Goal: Browse casually: Explore the website without a specific task or goal

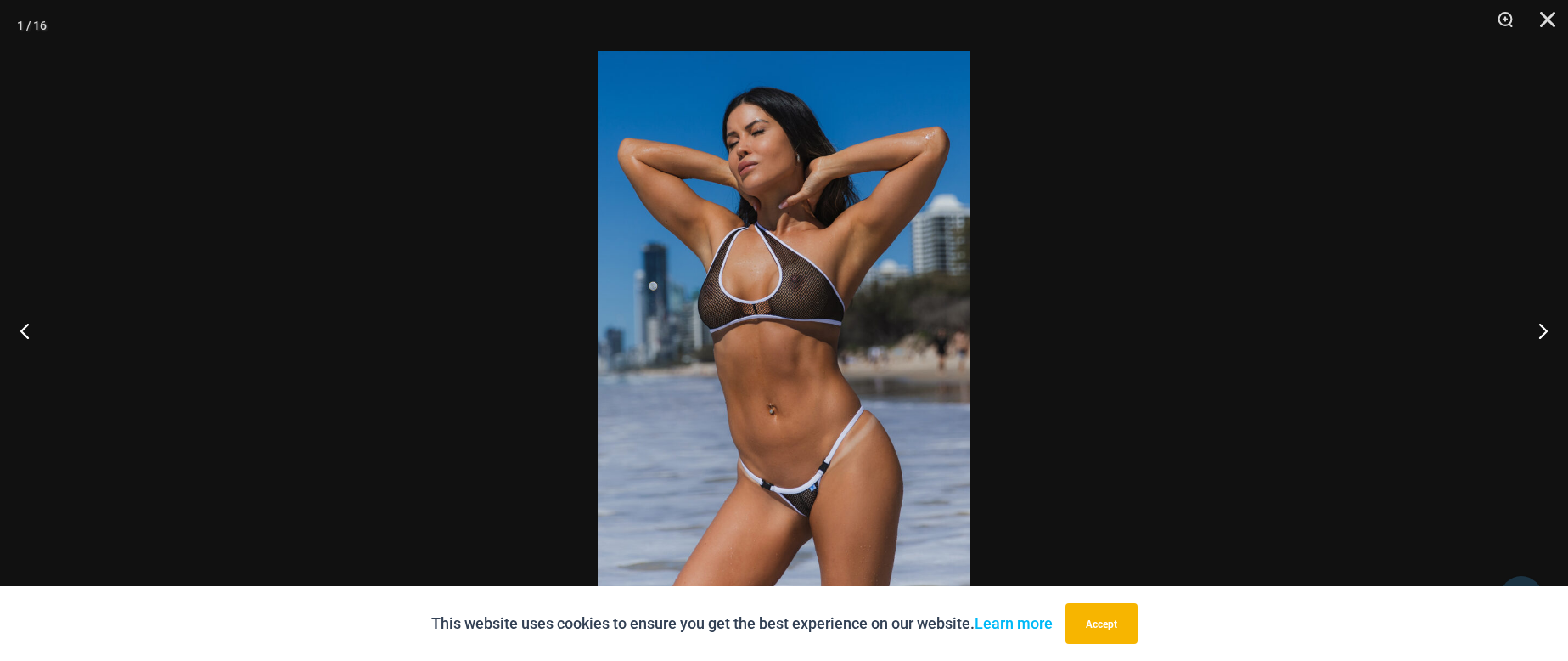
scroll to position [705, 0]
click at [1223, 281] on div at bounding box center [784, 330] width 1568 height 661
click at [1550, 13] on button "Close" at bounding box center [1542, 25] width 42 height 51
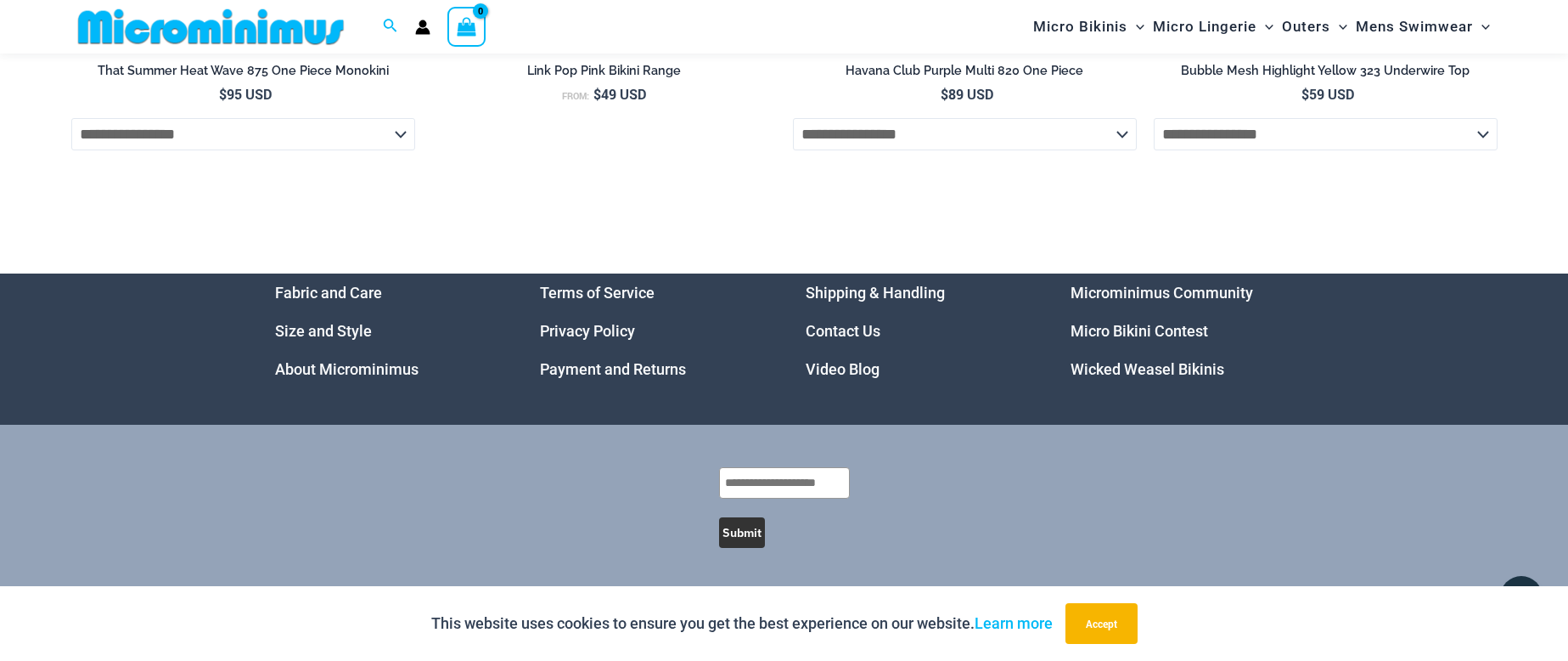
scroll to position [6485, 0]
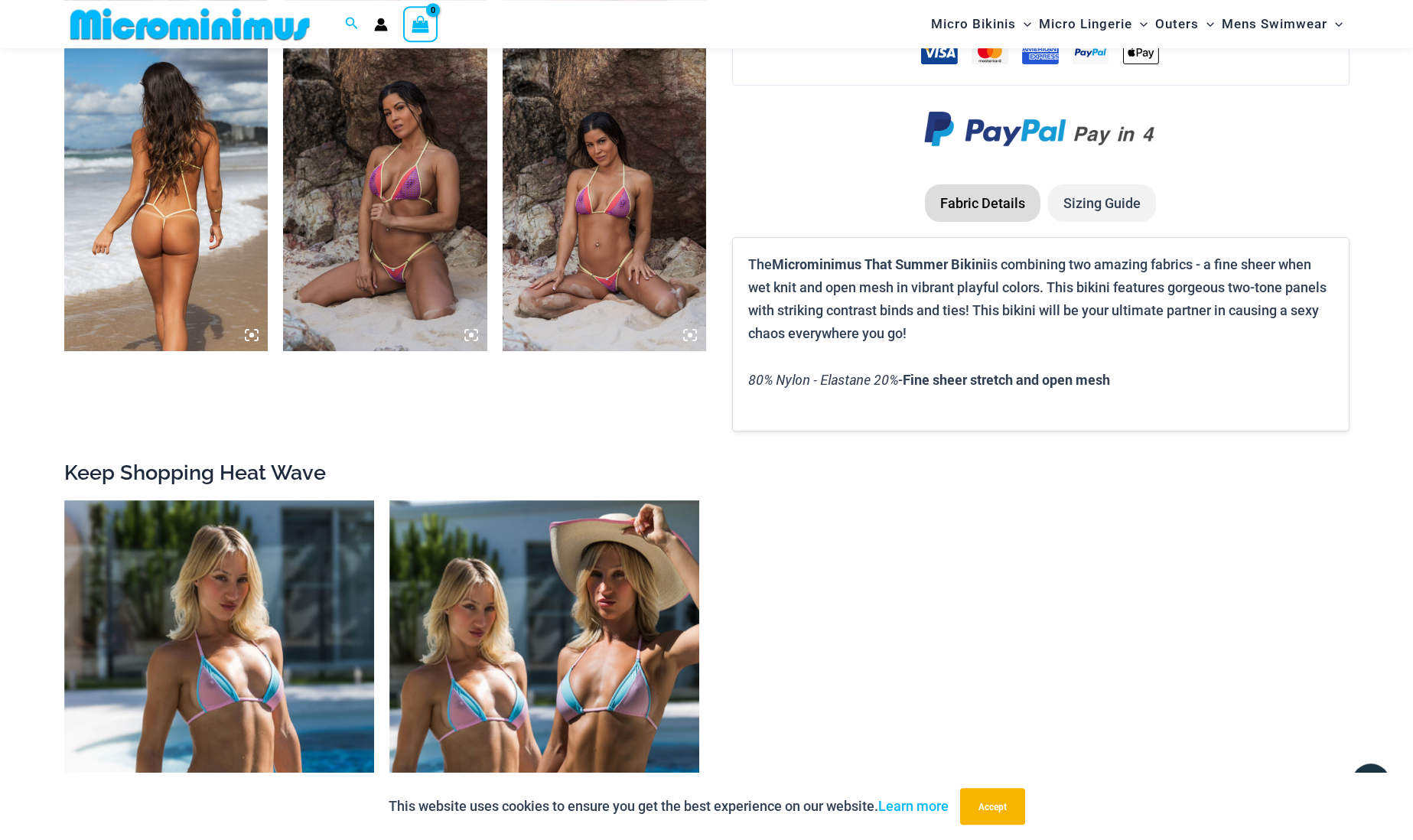
scroll to position [1187, 0]
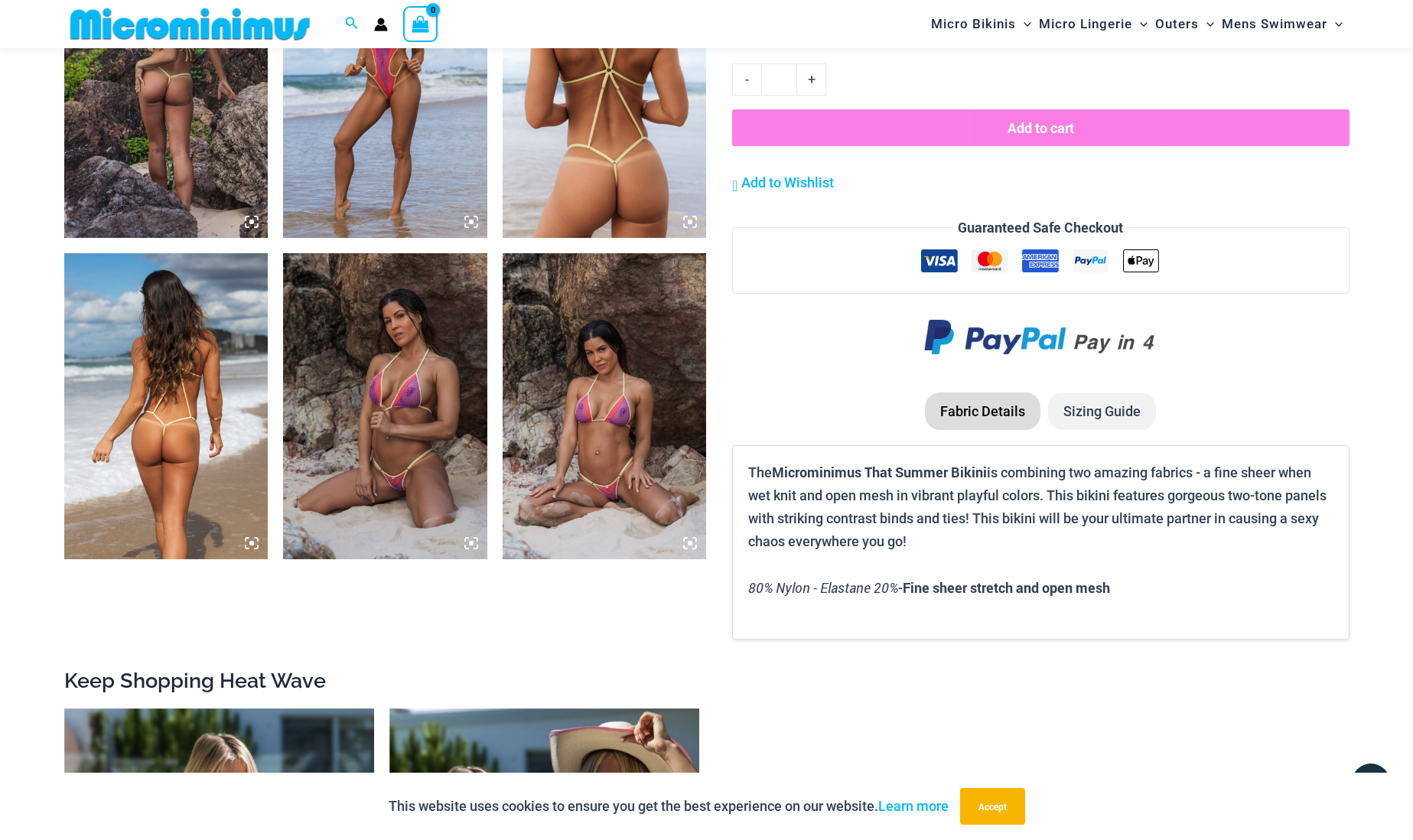
click at [612, 436] on img at bounding box center [604, 406] width 204 height 306
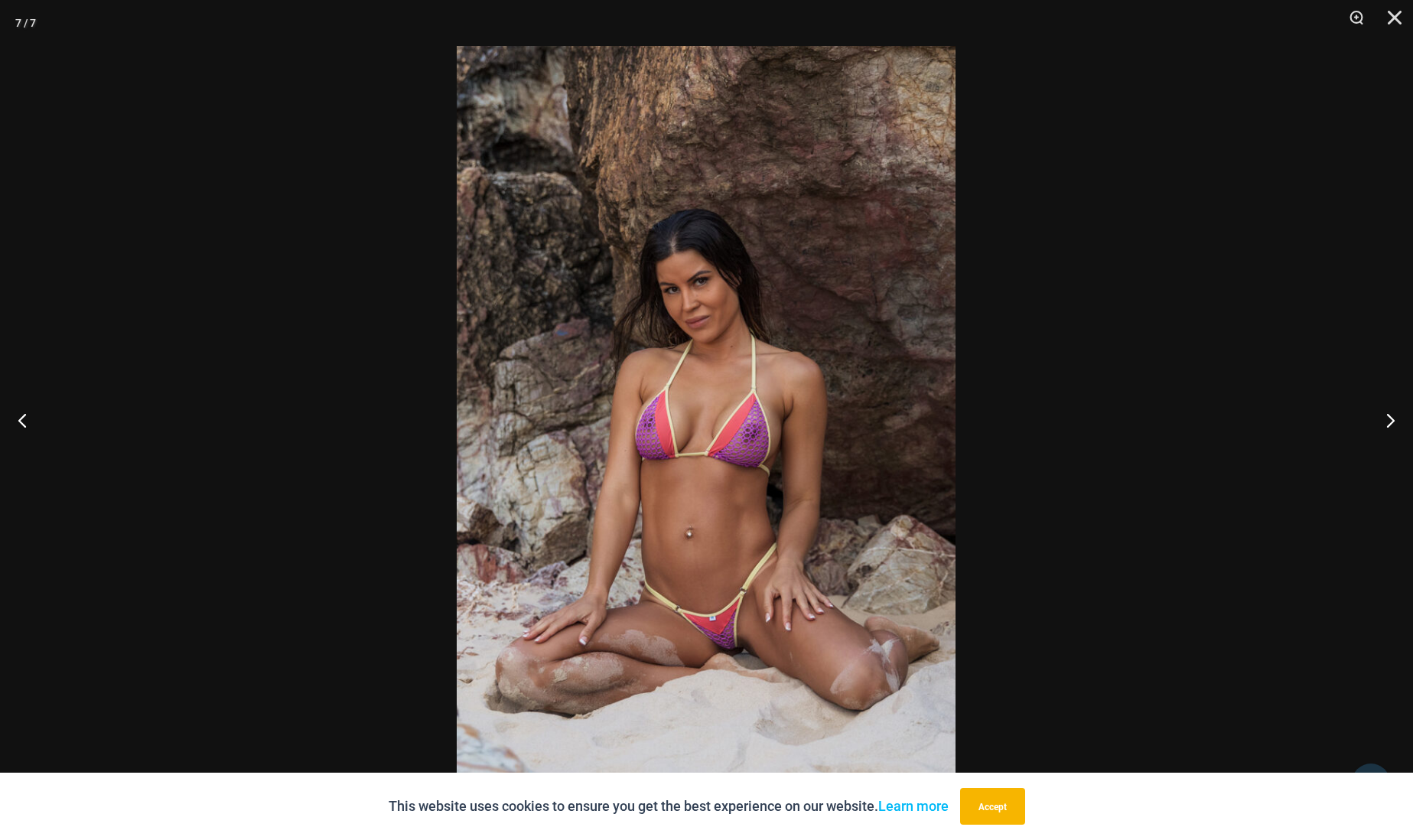
click at [725, 381] on img at bounding box center [706, 420] width 499 height 748
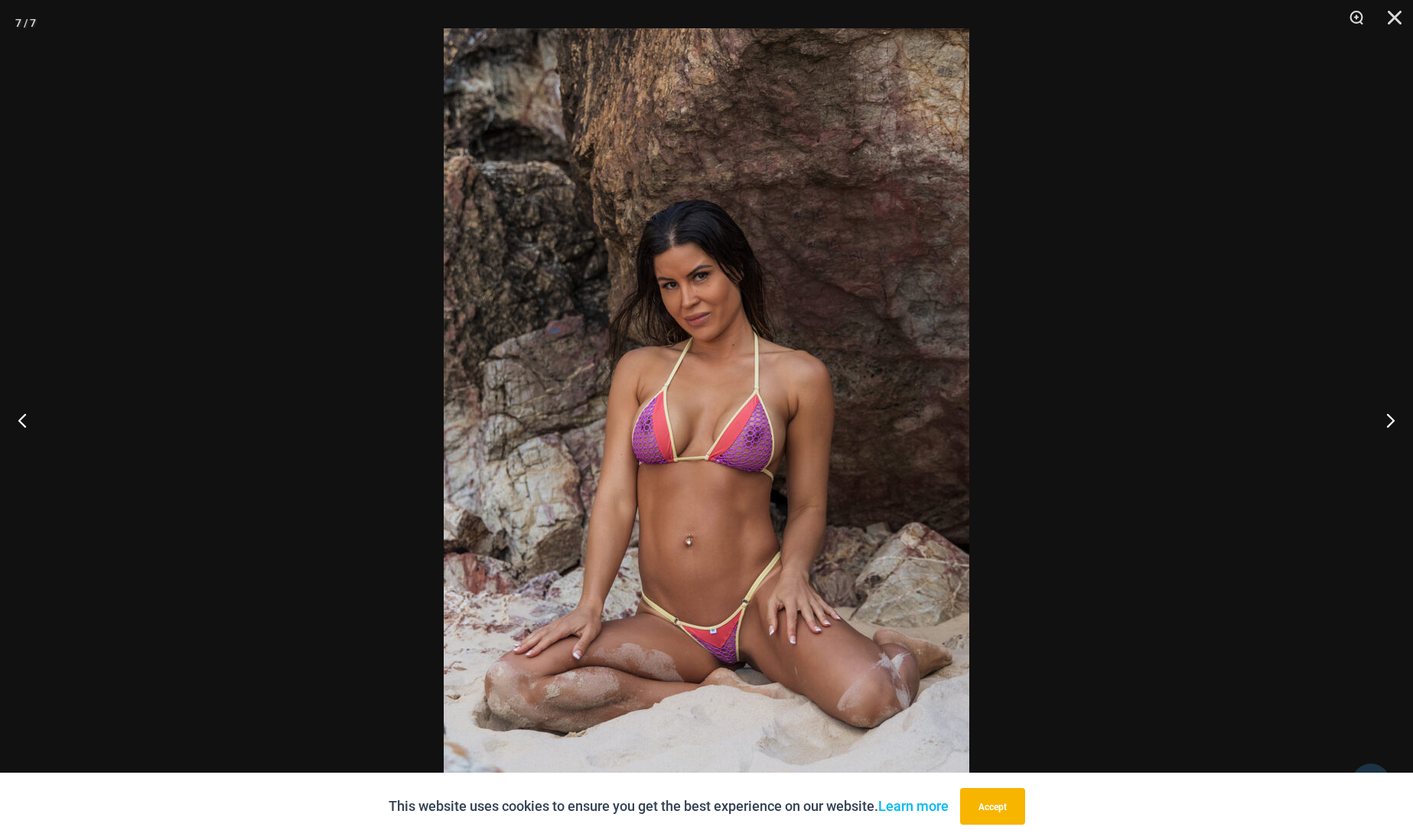
click at [738, 379] on img at bounding box center [706, 421] width 525 height 788
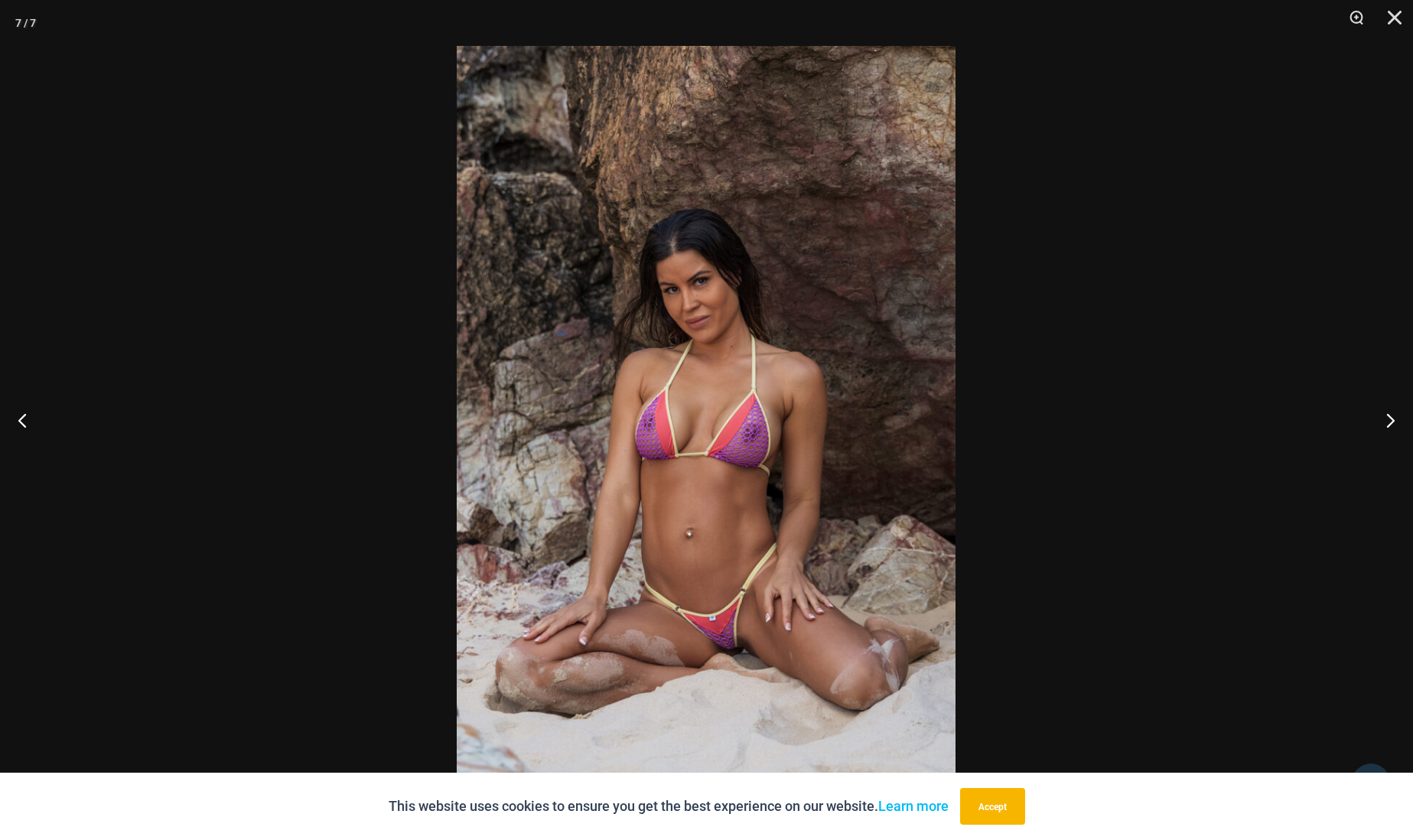
click at [838, 357] on img at bounding box center [706, 420] width 499 height 748
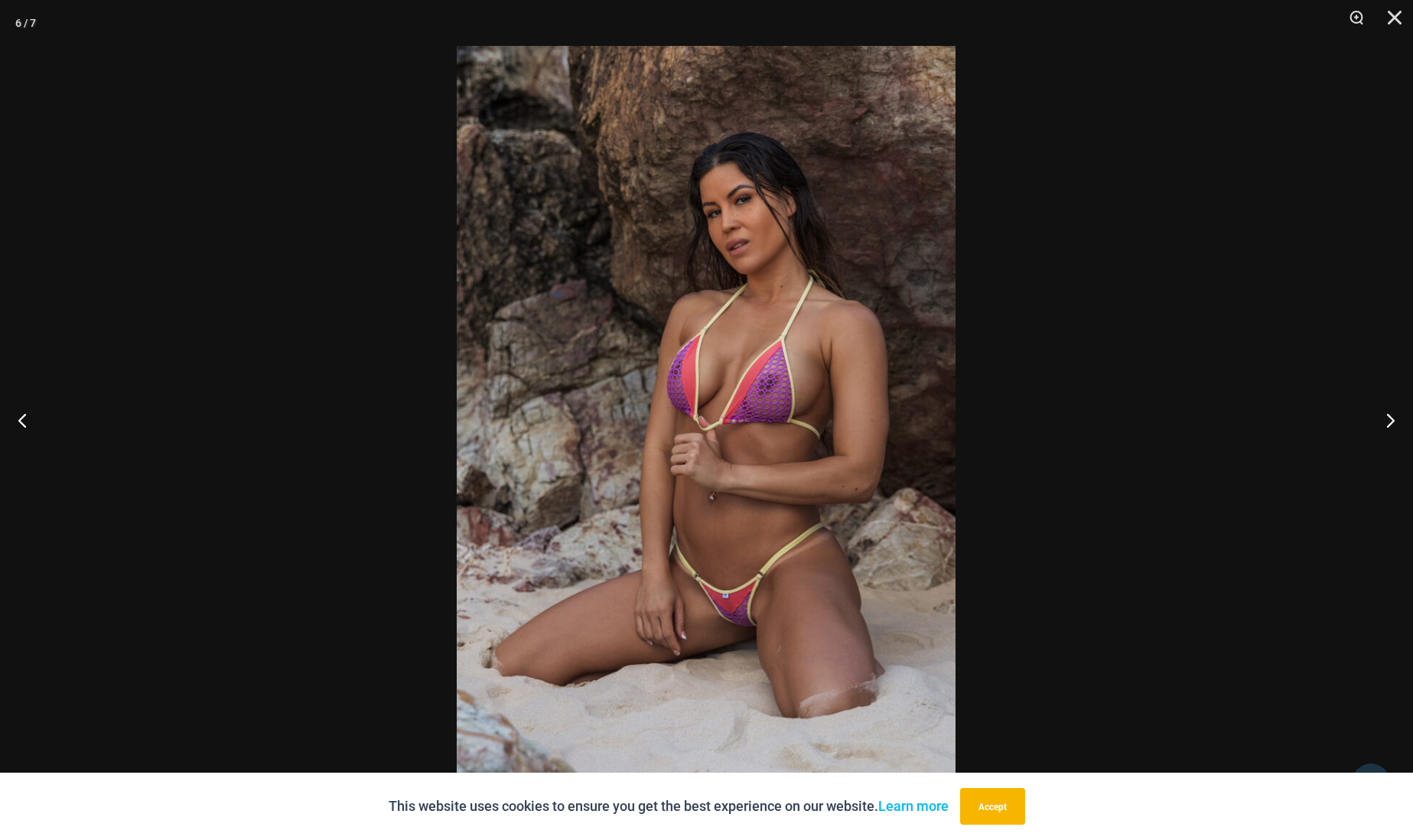
click at [814, 387] on img at bounding box center [706, 420] width 499 height 748
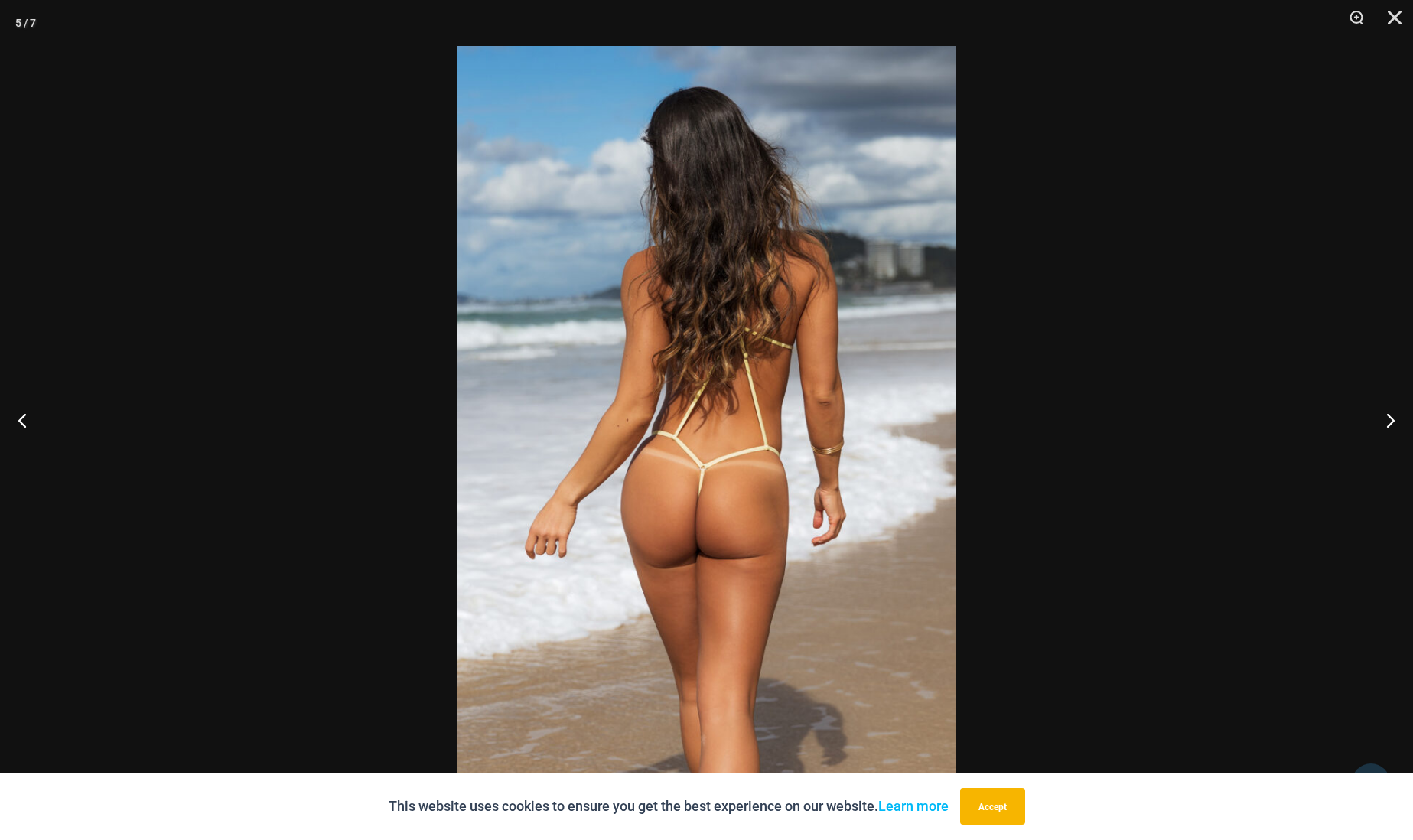
click at [729, 469] on img at bounding box center [706, 420] width 499 height 748
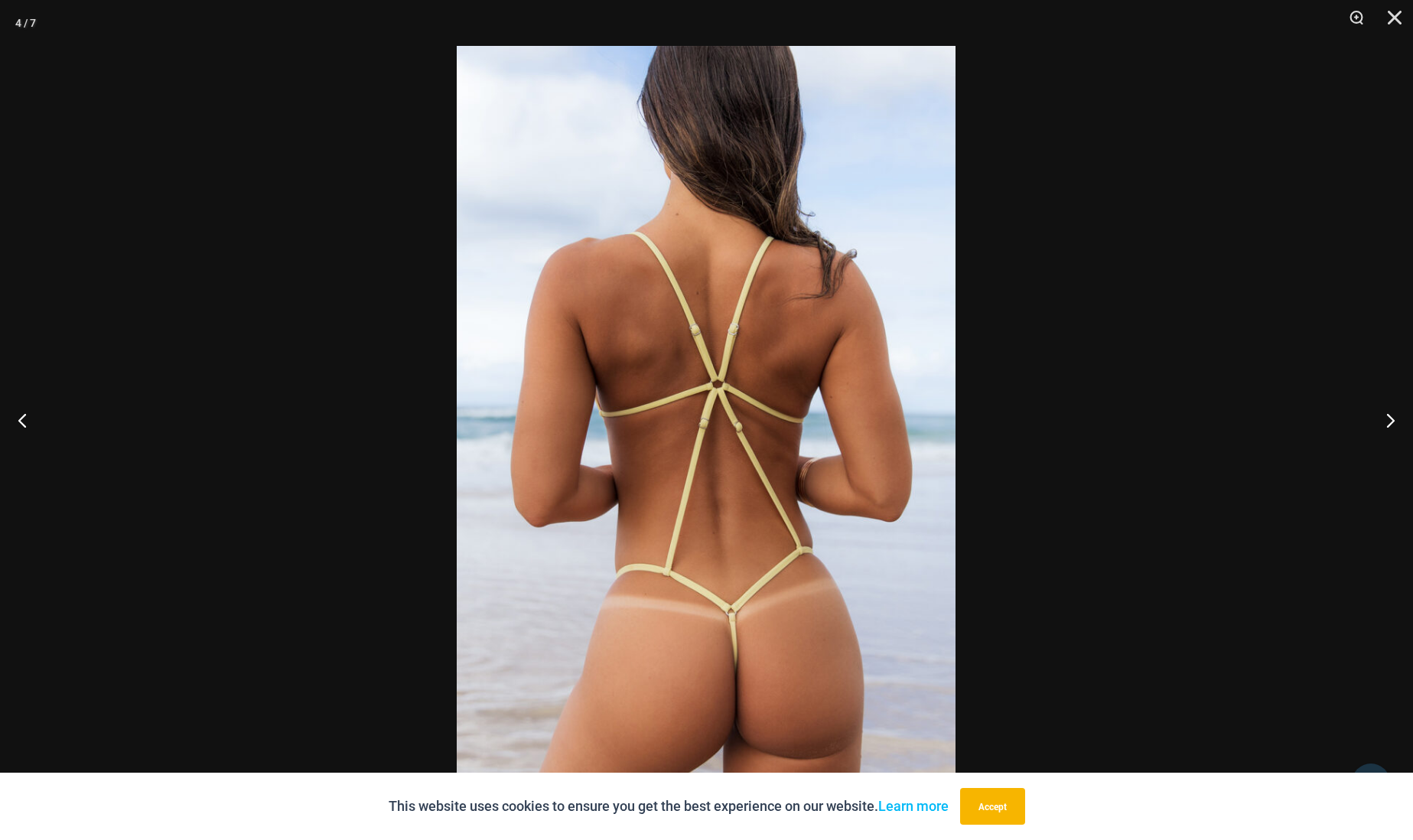
click at [753, 454] on img at bounding box center [706, 420] width 499 height 748
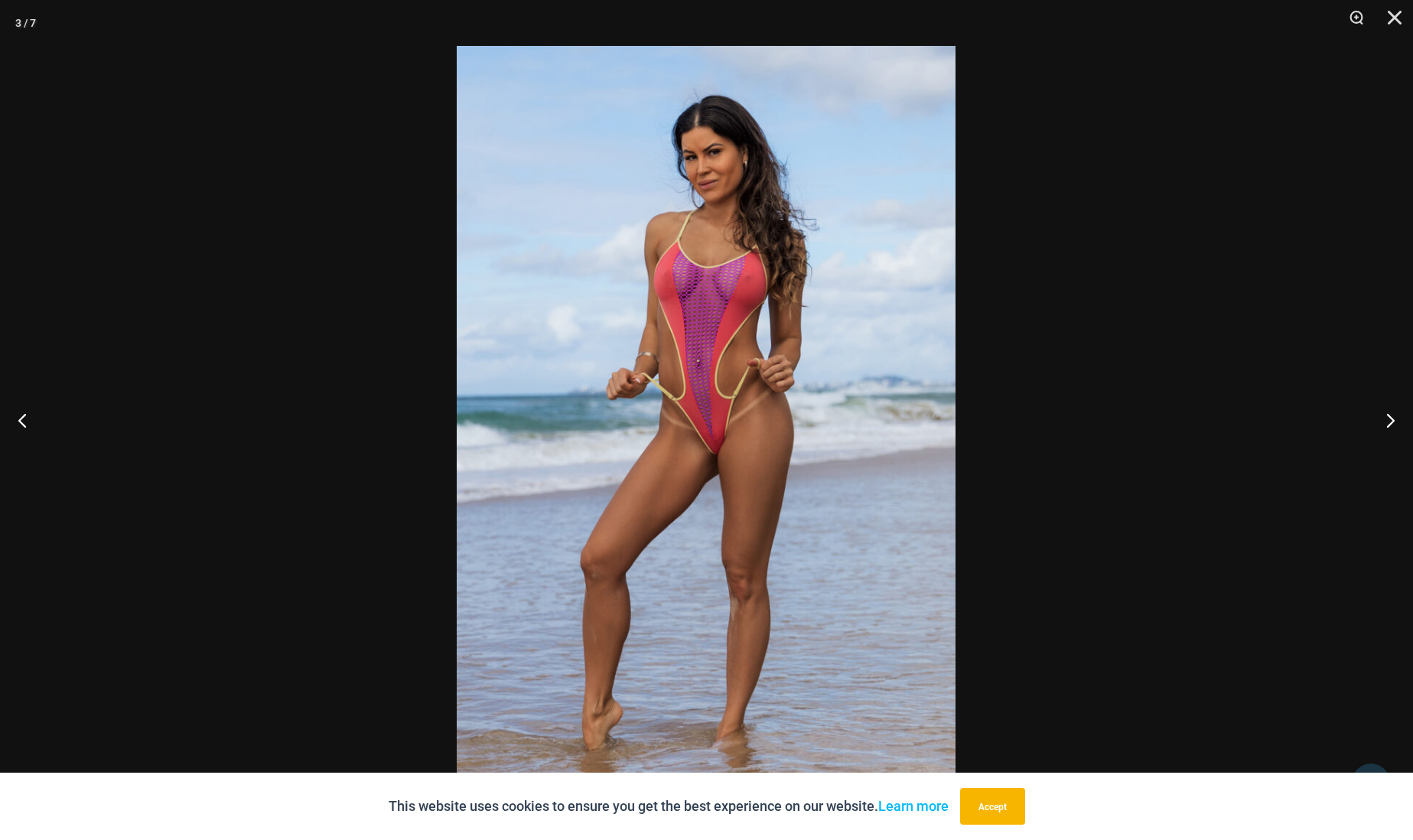
click at [733, 440] on img at bounding box center [706, 420] width 499 height 748
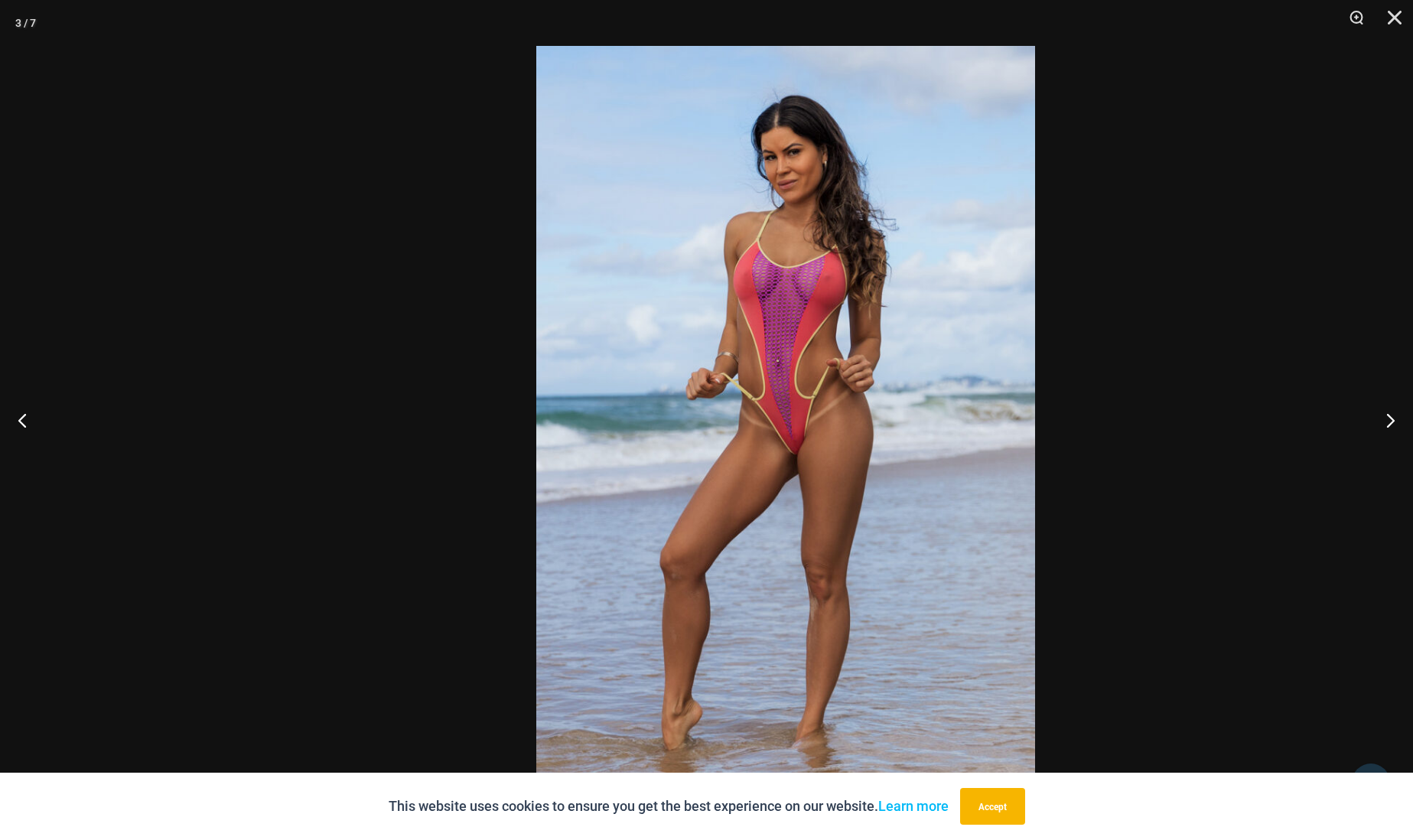
click at [800, 440] on img at bounding box center [786, 420] width 499 height 748
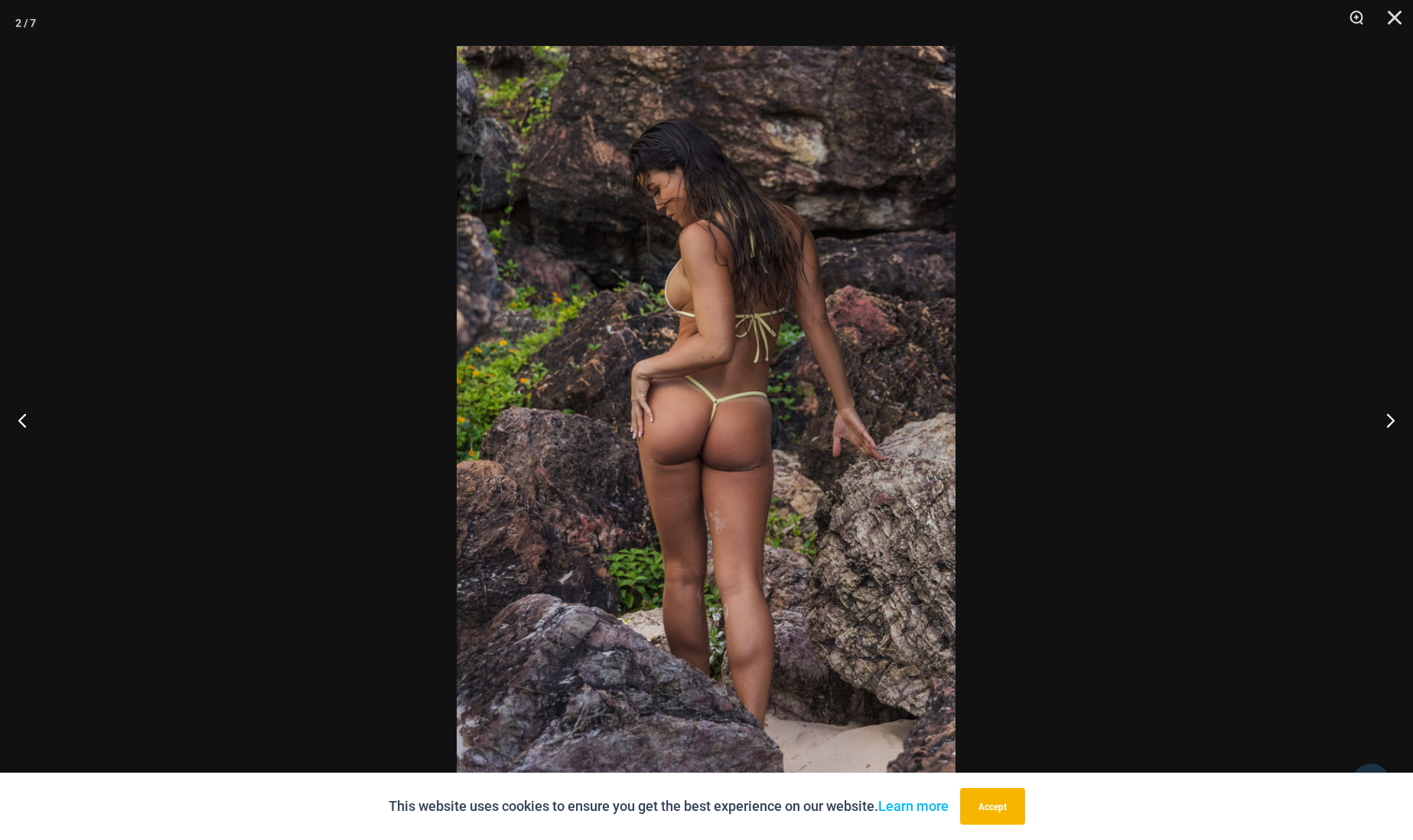
click at [835, 416] on img at bounding box center [706, 420] width 499 height 748
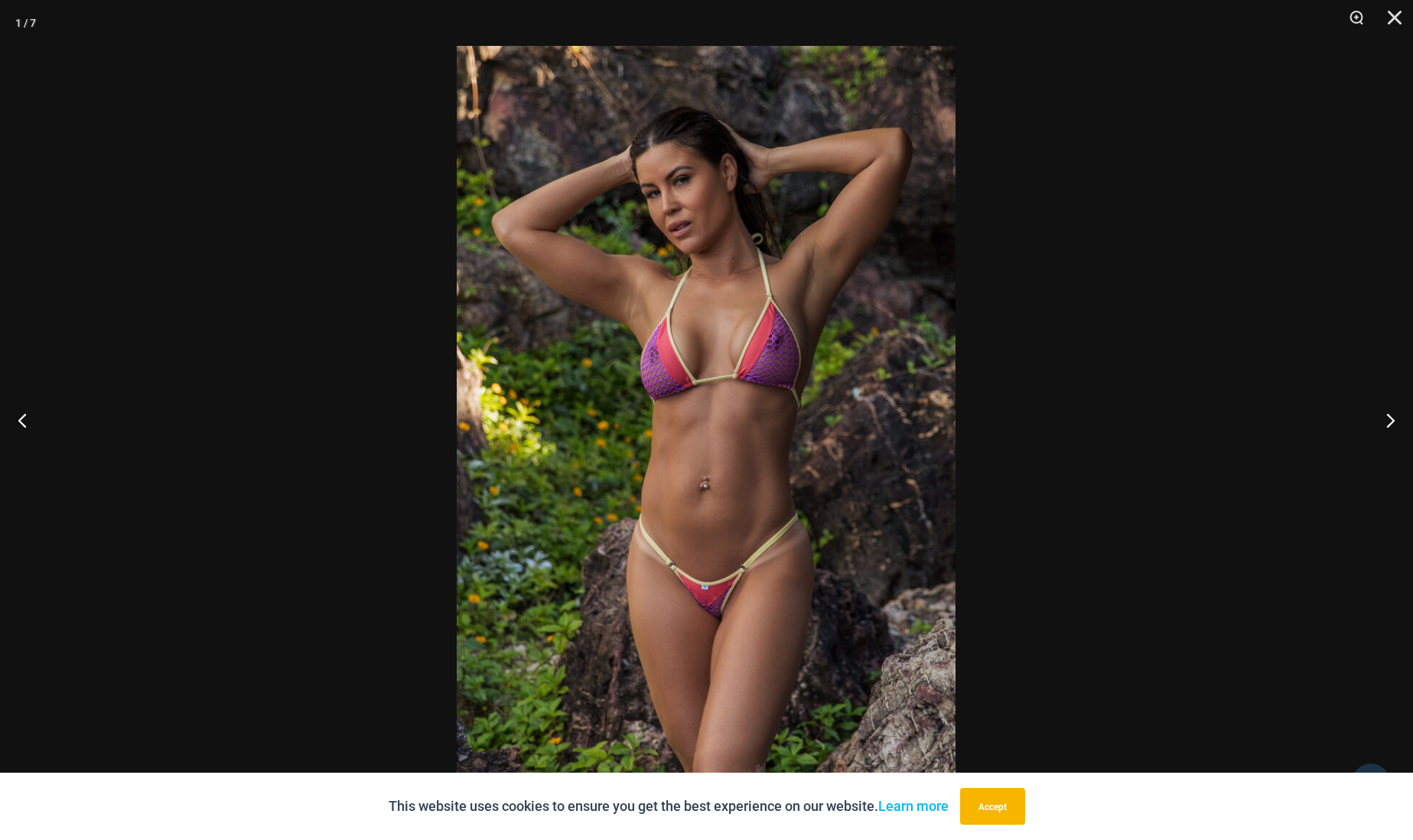
click at [737, 404] on img at bounding box center [706, 420] width 499 height 748
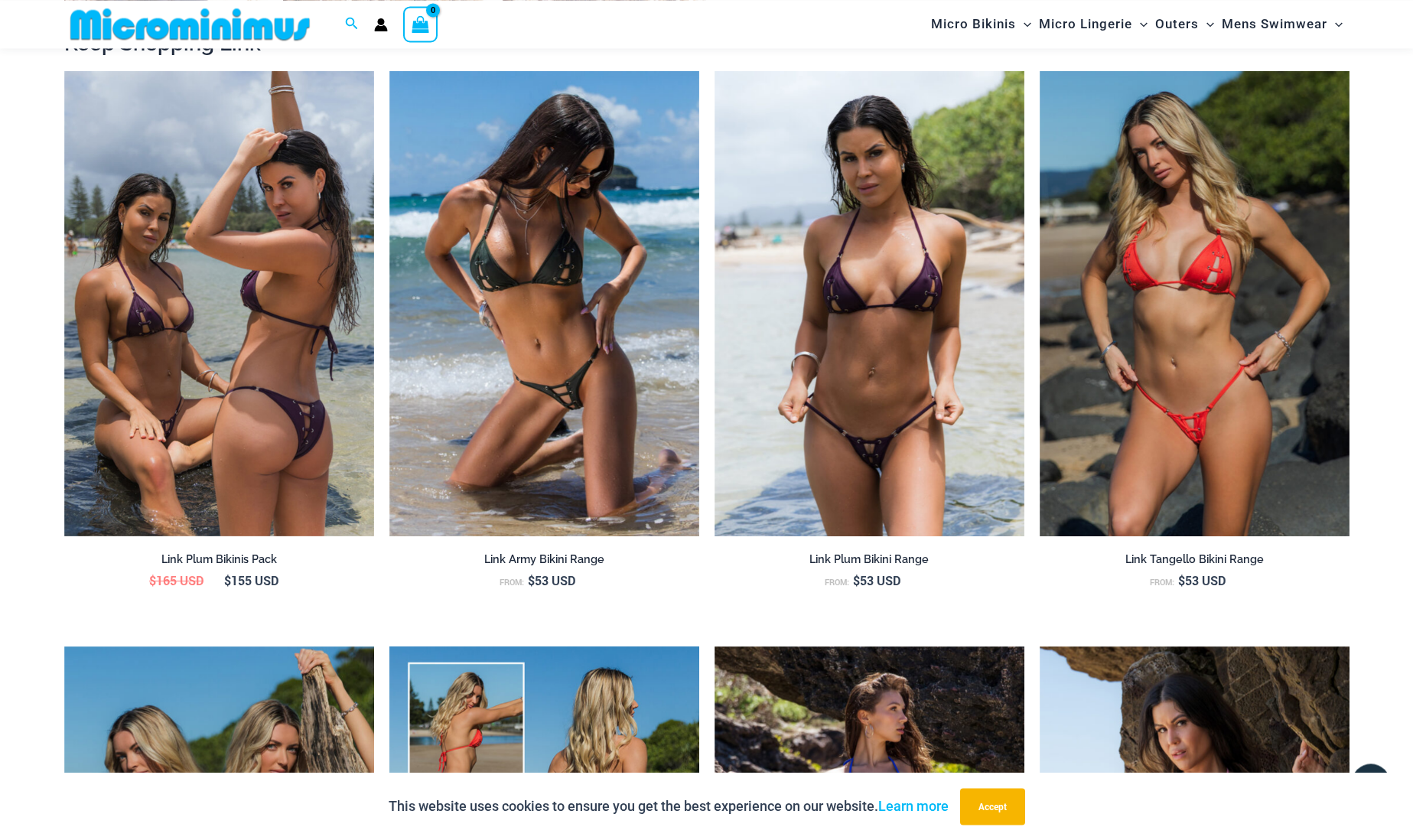
scroll to position [2165, 0]
